Goal: Task Accomplishment & Management: Manage account settings

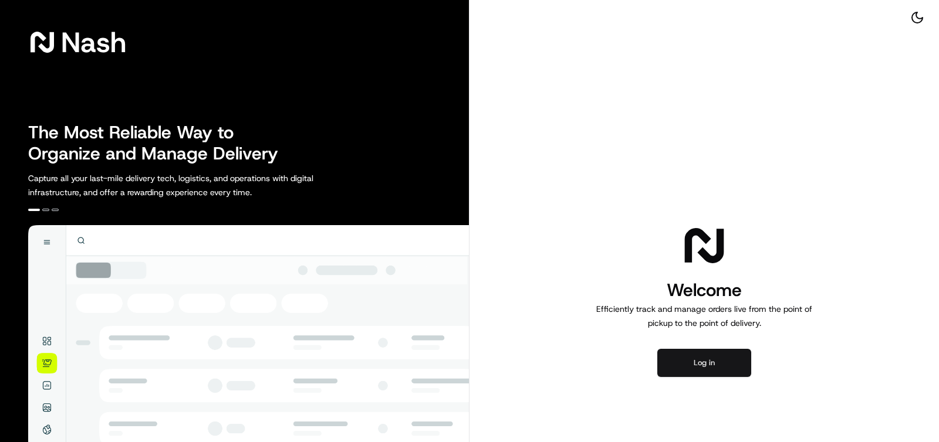
click at [713, 366] on button "Log in" at bounding box center [704, 363] width 94 height 28
